Goal: Task Accomplishment & Management: Manage account settings

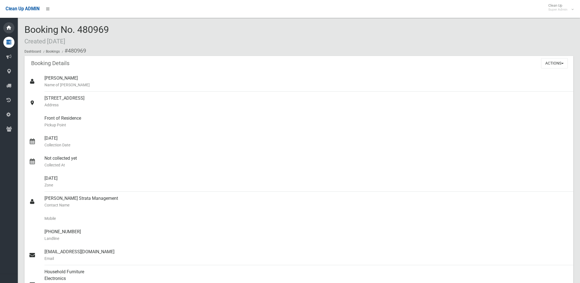
scroll to position [62, 0]
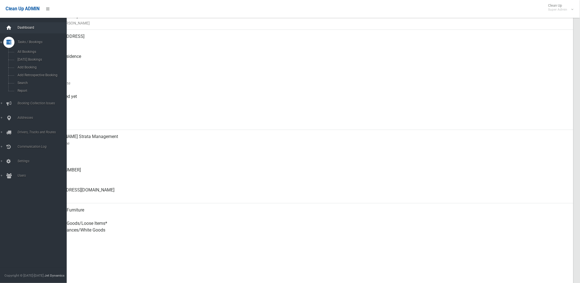
click at [6, 31] on div at bounding box center [8, 27] width 11 height 11
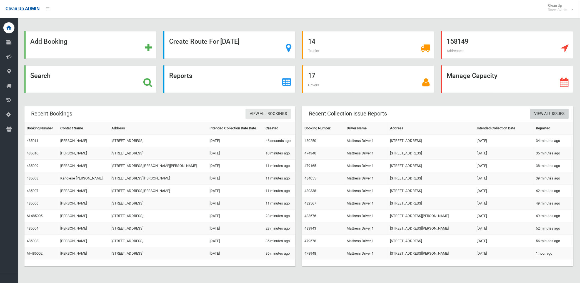
click at [542, 112] on link "View All Issues" at bounding box center [550, 114] width 39 height 10
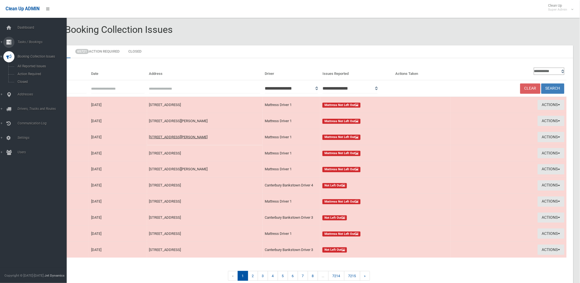
click at [28, 40] on span "Tasks / Bookings" at bounding box center [44, 42] width 56 height 4
click at [24, 81] on span "Search" at bounding box center [41, 83] width 51 height 4
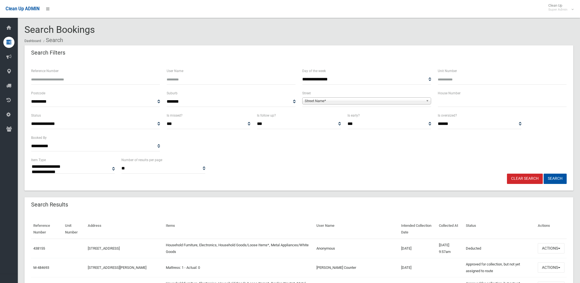
select select
click at [76, 80] on input "Reference Number" at bounding box center [95, 79] width 129 height 10
click at [326, 99] on span "Street Name*" at bounding box center [364, 101] width 119 height 7
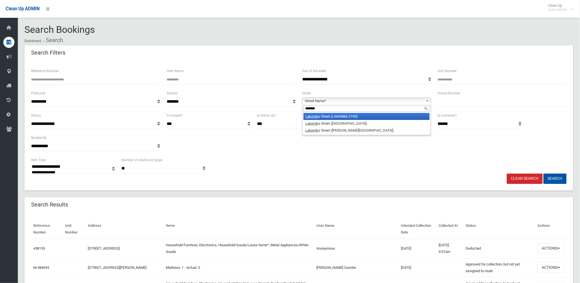
type input "*******"
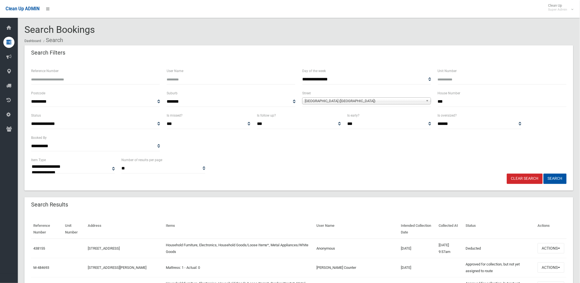
type input "***"
click at [544, 173] on button "Search" at bounding box center [555, 178] width 23 height 10
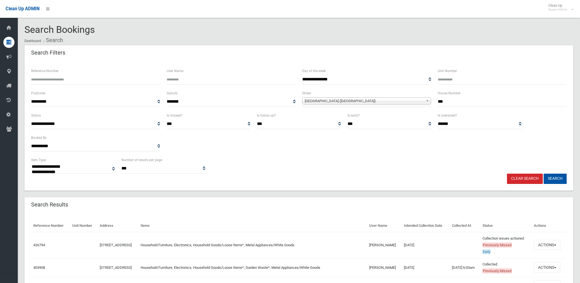
select select
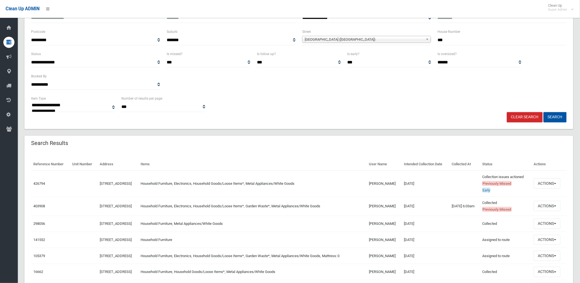
scroll to position [62, 0]
click at [515, 41] on input "***" at bounding box center [502, 40] width 129 height 10
type input "***"
click at [544, 112] on button "Search" at bounding box center [555, 117] width 23 height 10
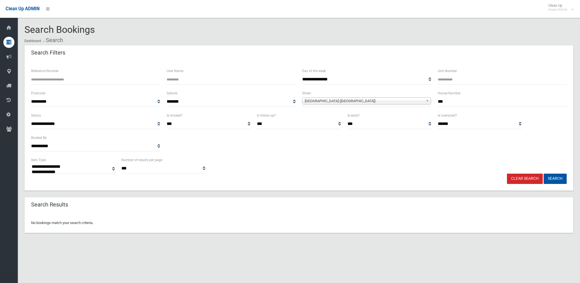
select select
click at [454, 103] on input "***" at bounding box center [502, 101] width 129 height 10
type input "***"
click at [544, 173] on button "Search" at bounding box center [555, 178] width 23 height 10
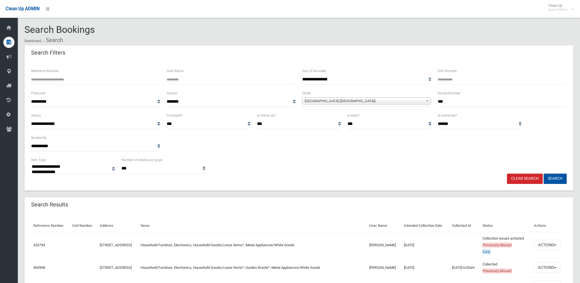
select select
click at [522, 179] on link "Clear Search" at bounding box center [525, 178] width 36 height 10
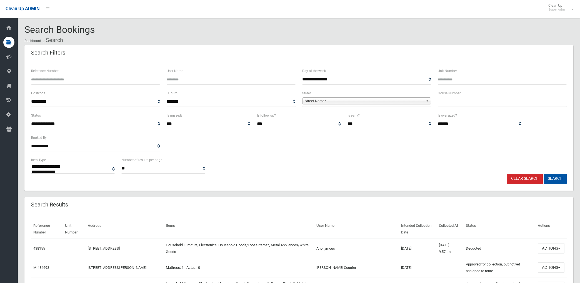
select select
click at [111, 79] on input "Reference Number" at bounding box center [95, 79] width 129 height 10
type input "******"
click at [544, 173] on button "Search" at bounding box center [555, 178] width 23 height 10
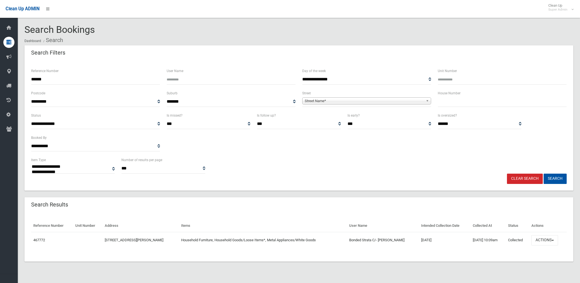
select select
click at [543, 239] on button "Actions" at bounding box center [545, 240] width 27 height 10
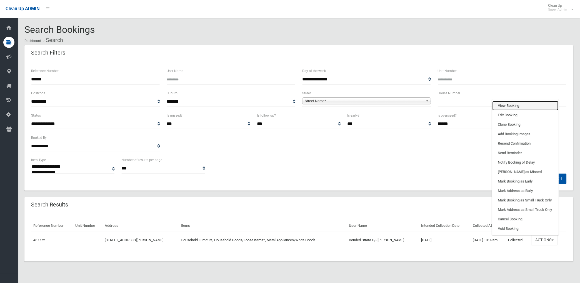
click at [505, 103] on link "View Booking" at bounding box center [526, 105] width 66 height 9
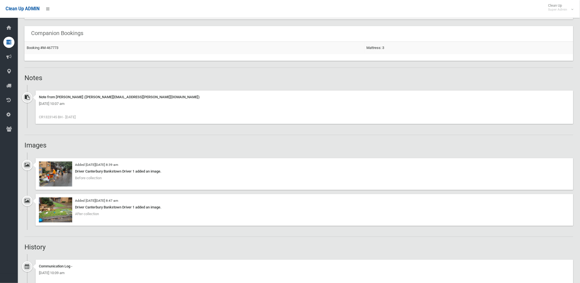
scroll to position [340, 0]
click at [60, 212] on img at bounding box center [55, 208] width 33 height 25
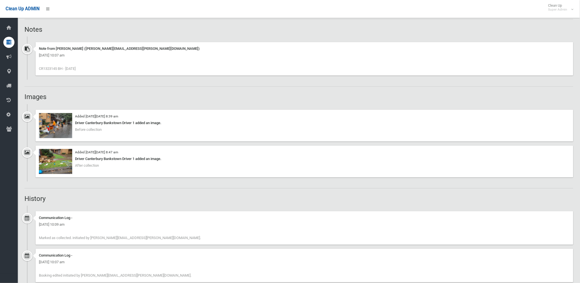
scroll to position [401, 0]
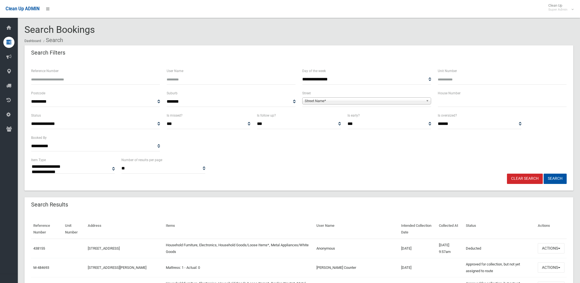
select select
click at [67, 81] on input "Reference Number" at bounding box center [95, 79] width 129 height 10
click at [91, 79] on input "Reference Number" at bounding box center [95, 79] width 129 height 10
type input "******"
click at [544, 173] on button "Search" at bounding box center [555, 178] width 23 height 10
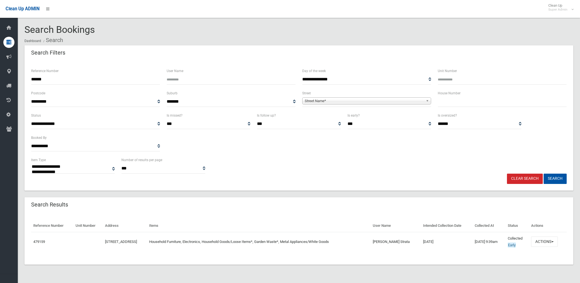
select select
click at [546, 241] on button "Actions" at bounding box center [544, 241] width 27 height 10
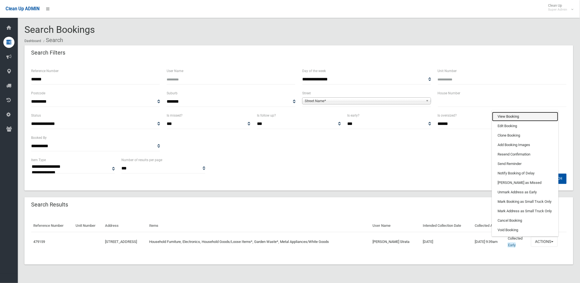
click at [522, 113] on link "View Booking" at bounding box center [525, 116] width 66 height 9
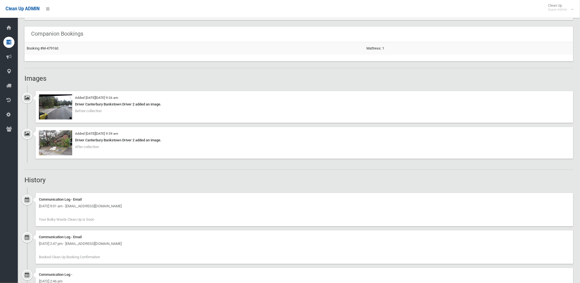
scroll to position [370, 0]
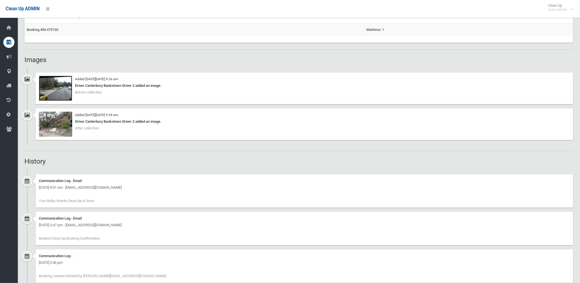
click at [59, 93] on img at bounding box center [55, 88] width 33 height 25
click at [56, 126] on img at bounding box center [55, 123] width 33 height 25
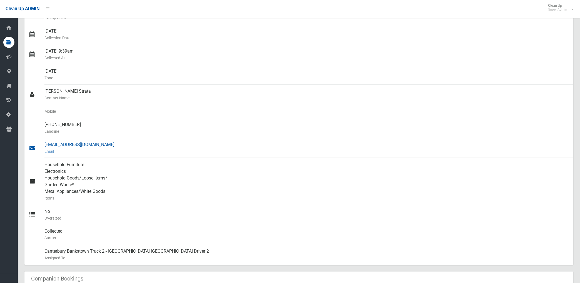
scroll to position [93, 0]
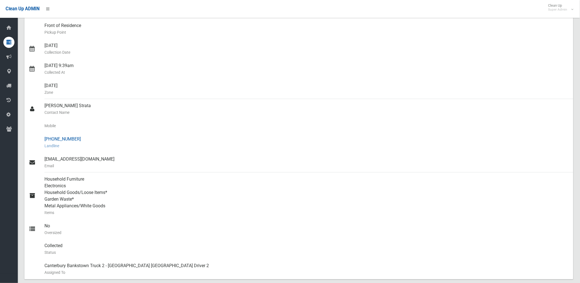
drag, startPoint x: 53, startPoint y: 138, endPoint x: 80, endPoint y: 138, distance: 27.2
click at [80, 138] on div "(02) 8969 3399 Landline" at bounding box center [306, 142] width 525 height 20
drag, startPoint x: 80, startPoint y: 138, endPoint x: 67, endPoint y: 138, distance: 13.4
copy div "8969 3399"
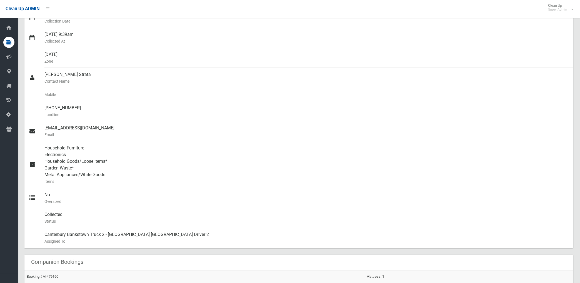
scroll to position [123, 0]
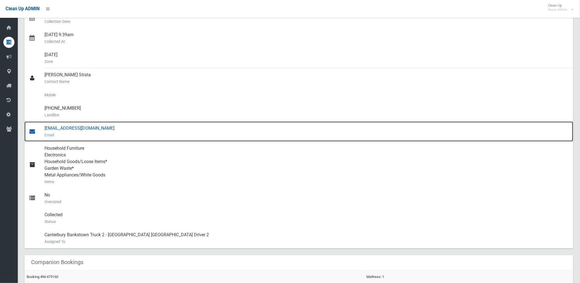
click at [88, 128] on div "madisont@jamesons.com.au Email" at bounding box center [306, 131] width 525 height 20
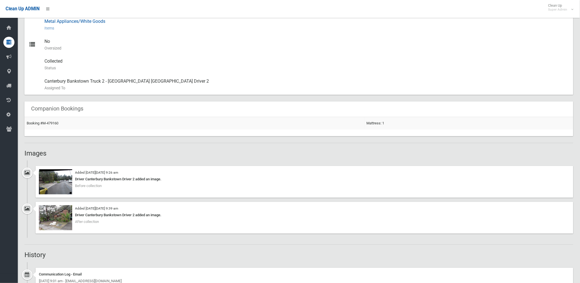
scroll to position [278, 0]
click at [58, 221] on img at bounding box center [55, 216] width 33 height 25
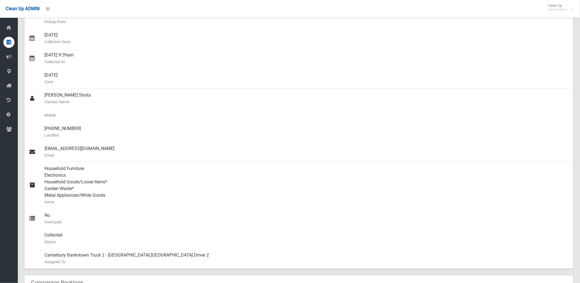
scroll to position [62, 0]
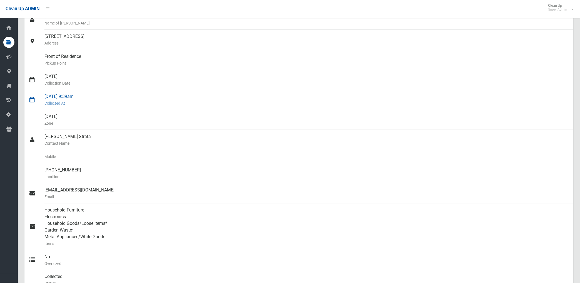
click at [232, 96] on div "02/09/2025 9:39am Collected At" at bounding box center [306, 100] width 525 height 20
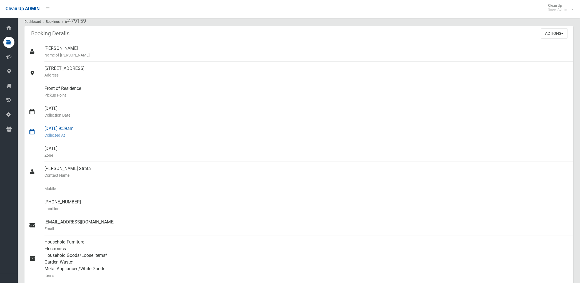
scroll to position [0, 0]
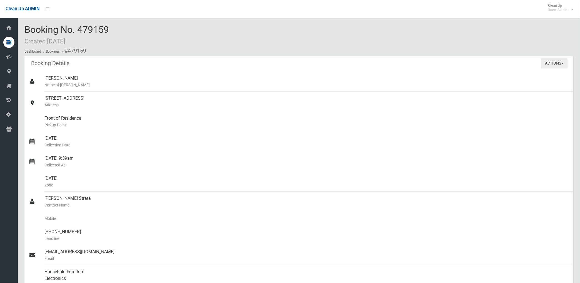
click at [552, 64] on button "Actions" at bounding box center [554, 63] width 27 height 10
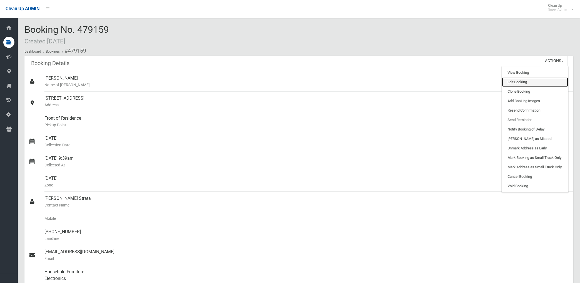
click at [519, 83] on link "Edit Booking" at bounding box center [535, 81] width 66 height 9
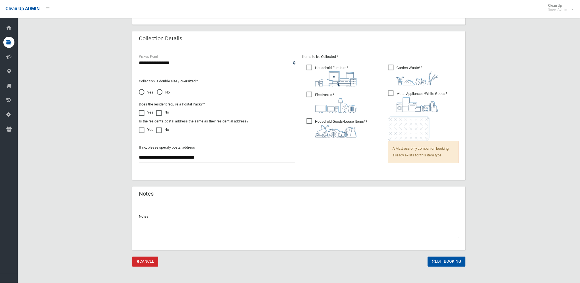
scroll to position [357, 0]
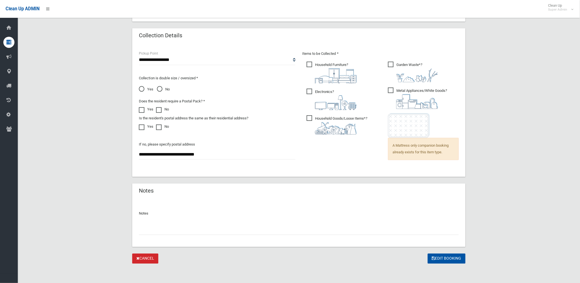
click at [176, 227] on input "text" at bounding box center [299, 229] width 320 height 10
type input "**********"
click at [448, 258] on button "Edit Booking" at bounding box center [447, 258] width 38 height 10
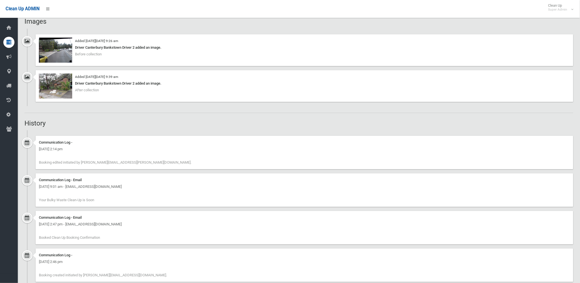
scroll to position [489, 0]
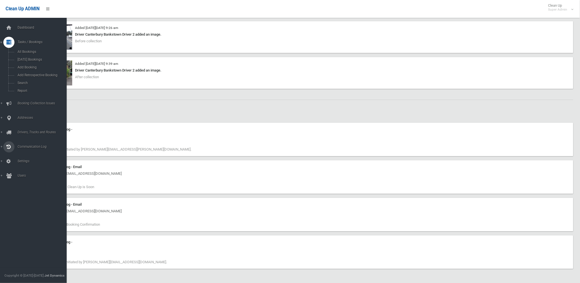
click at [31, 147] on span "Communication Log" at bounding box center [44, 147] width 56 height 4
click at [29, 98] on span "Communication Log" at bounding box center [44, 100] width 56 height 4
click at [26, 120] on span "Settings" at bounding box center [44, 122] width 56 height 4
click at [39, 124] on span "Daily Booking Capacity" at bounding box center [41, 124] width 51 height 4
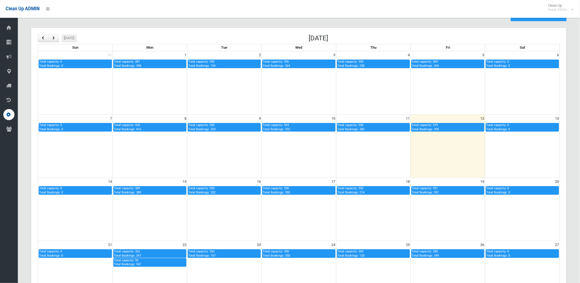
scroll to position [31, 0]
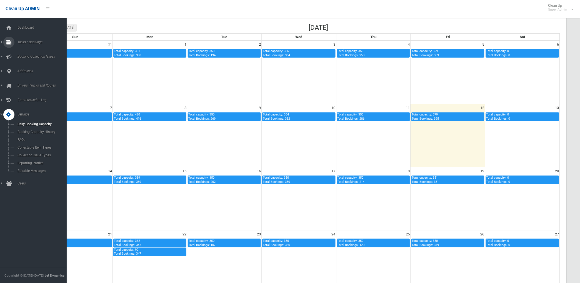
click at [29, 42] on span "Tasks / Bookings" at bounding box center [44, 42] width 56 height 4
click at [24, 84] on span "Search" at bounding box center [41, 83] width 51 height 4
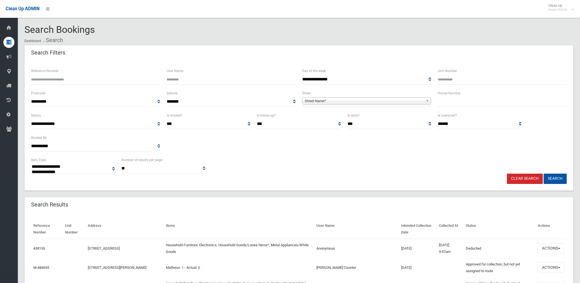
select select
click at [128, 77] on input "Reference Number" at bounding box center [95, 79] width 129 height 10
type input "******"
click at [544, 173] on button "Search" at bounding box center [555, 178] width 23 height 10
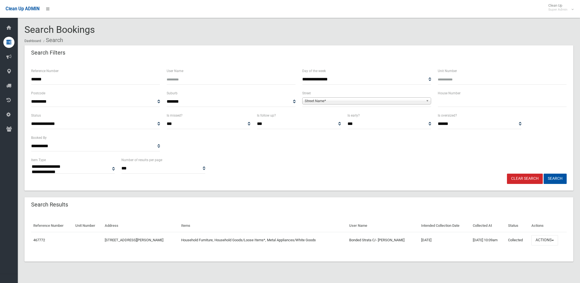
select select
click at [546, 241] on button "Actions" at bounding box center [545, 240] width 27 height 10
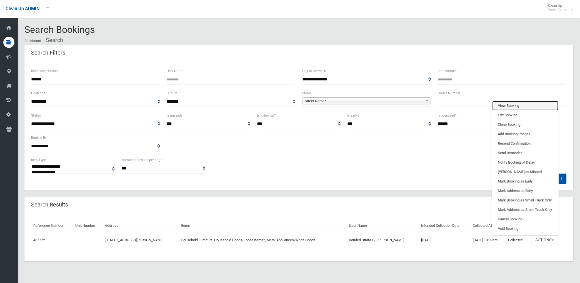
click at [509, 104] on link "View Booking" at bounding box center [526, 105] width 66 height 9
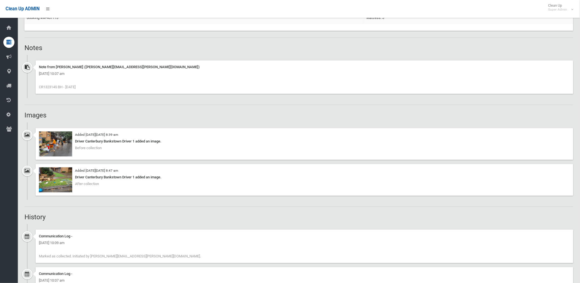
scroll to position [370, 0]
click at [68, 182] on img at bounding box center [55, 178] width 33 height 25
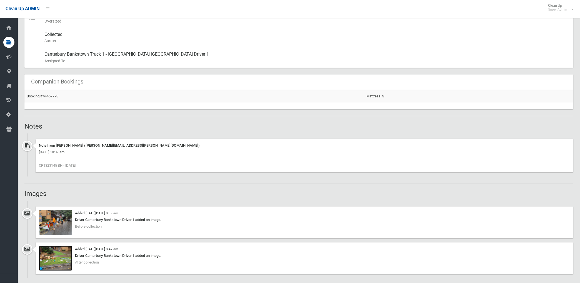
scroll to position [340, 0]
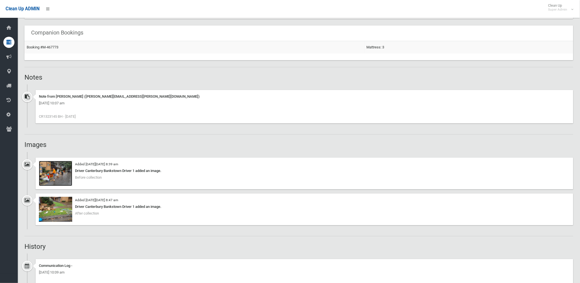
click at [61, 175] on img at bounding box center [55, 173] width 33 height 25
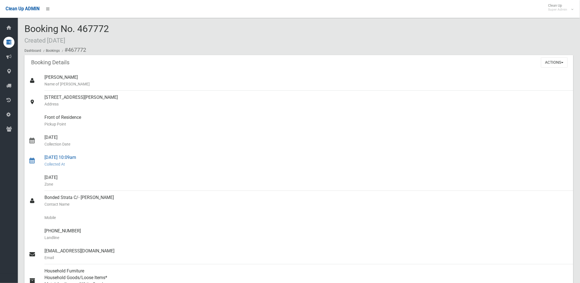
scroll to position [0, 0]
drag, startPoint x: 555, startPoint y: 62, endPoint x: 552, endPoint y: 67, distance: 6.1
click at [555, 62] on button "Actions" at bounding box center [554, 63] width 27 height 10
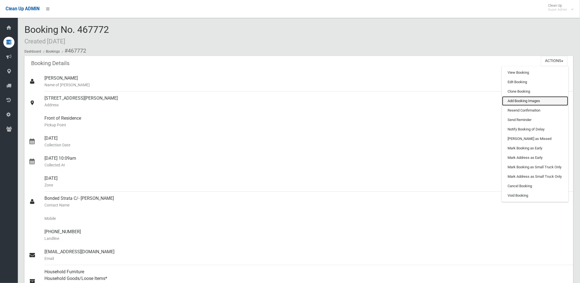
click at [521, 101] on link "Add Booking Images" at bounding box center [535, 100] width 66 height 9
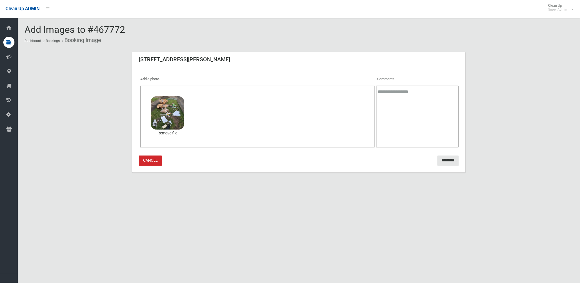
click at [383, 101] on textarea at bounding box center [417, 117] width 83 height 62
type textarea "**********"
click at [443, 155] on input "*********" at bounding box center [448, 160] width 21 height 10
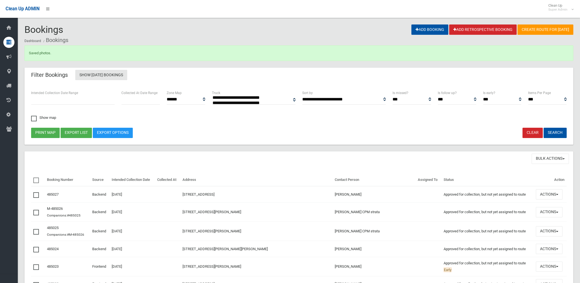
select select
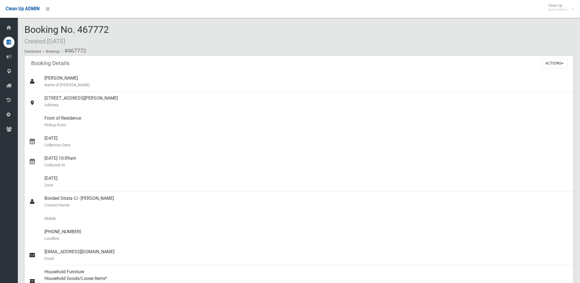
scroll to position [401, 0]
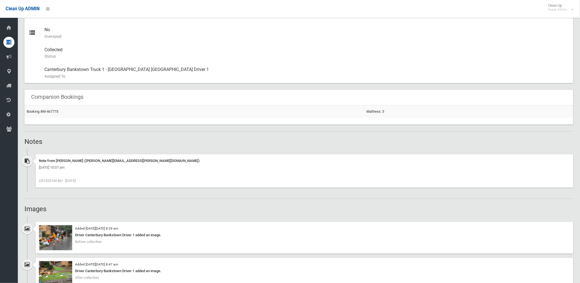
scroll to position [278, 0]
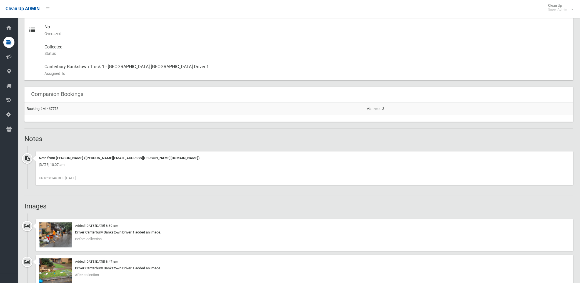
drag, startPoint x: 44, startPoint y: 178, endPoint x: 58, endPoint y: 178, distance: 13.1
click at [58, 178] on span "CR1323145 BH - [DATE]" at bounding box center [57, 178] width 37 height 4
drag, startPoint x: 58, startPoint y: 178, endPoint x: 48, endPoint y: 178, distance: 9.7
copy span "1323145"
